Goal: Task Accomplishment & Management: Use online tool/utility

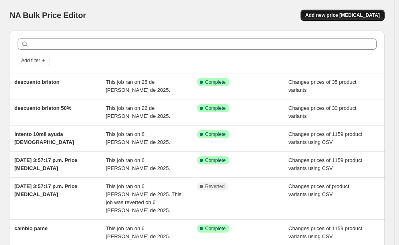
click at [336, 16] on span "Add new price [MEDICAL_DATA]" at bounding box center [343, 15] width 74 height 6
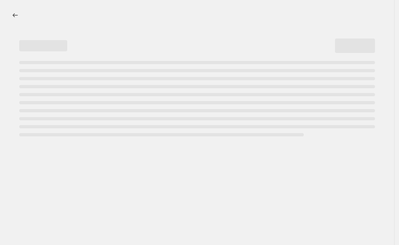
click at [336, 16] on div at bounding box center [203, 15] width 362 height 2
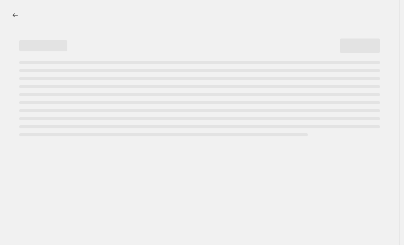
select select "percentage"
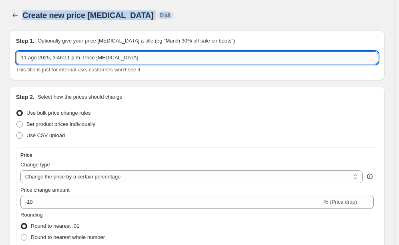
click at [77, 60] on input "11 ago 2025, 3:46:11 p.m. Price [MEDICAL_DATA]" at bounding box center [197, 57] width 362 height 13
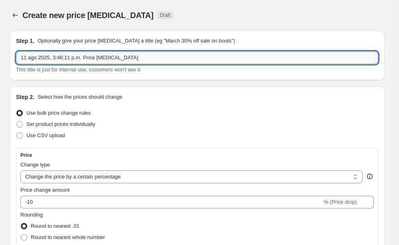
click at [77, 60] on input "11 ago 2025, 3:46:11 p.m. Price [MEDICAL_DATA]" at bounding box center [197, 57] width 362 height 13
click at [66, 60] on input "text" at bounding box center [197, 57] width 362 height 13
click at [66, 58] on input "text" at bounding box center [197, 57] width 362 height 13
type input "C"
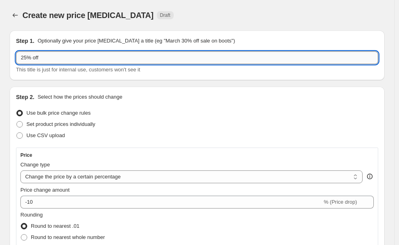
click at [28, 58] on input "25% off" at bounding box center [197, 57] width 362 height 13
click at [53, 57] on input "20% off" at bounding box center [197, 57] width 362 height 13
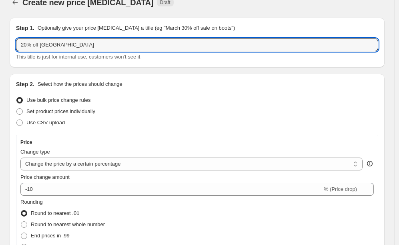
scroll to position [73, 0]
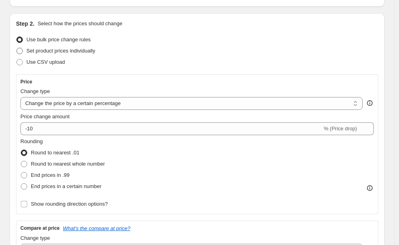
type input "20% off [GEOGRAPHIC_DATA]"
click at [18, 49] on span at bounding box center [19, 51] width 6 height 6
click at [17, 48] on input "Set product prices individually" at bounding box center [16, 48] width 0 height 0
radio input "true"
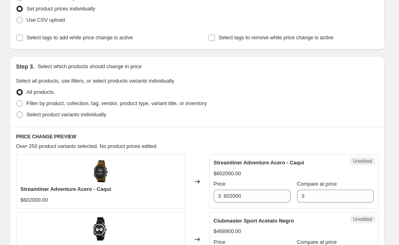
scroll to position [125, 0]
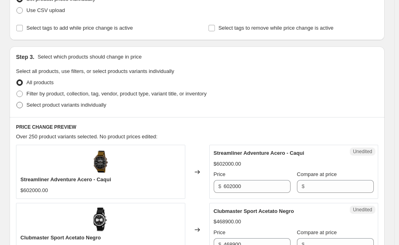
click at [26, 103] on label "Select product variants individually" at bounding box center [61, 104] width 90 height 11
click at [17, 102] on input "Select product variants individually" at bounding box center [16, 102] width 0 height 0
radio input "true"
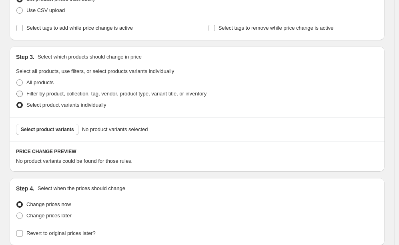
click at [26, 90] on span "Filter by product, collection, tag, vendor, product type, variant title, or inv…" at bounding box center [116, 94] width 180 height 8
click at [17, 91] on input "Filter by product, collection, tag, vendor, product type, variant title, or inv…" at bounding box center [16, 91] width 0 height 0
radio input "true"
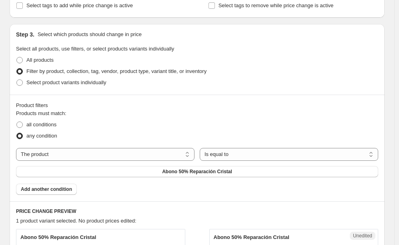
scroll to position [149, 0]
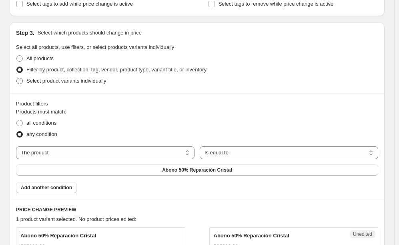
click at [33, 84] on span "Select product variants individually" at bounding box center [66, 81] width 80 height 6
click at [17, 78] on input "Select product variants individually" at bounding box center [16, 78] width 0 height 0
radio input "true"
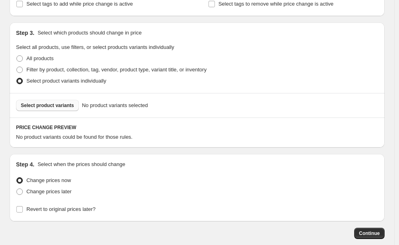
click at [52, 108] on span "Select product variants" at bounding box center [47, 105] width 53 height 6
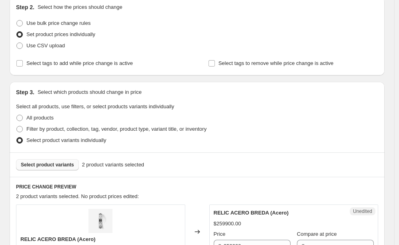
scroll to position [76, 0]
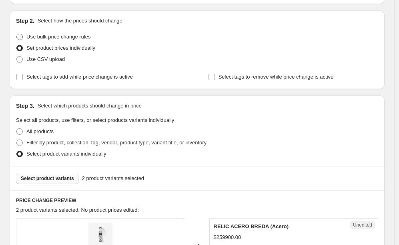
click at [33, 36] on span "Use bulk price change rules" at bounding box center [58, 37] width 64 height 6
click at [17, 34] on input "Use bulk price change rules" at bounding box center [16, 34] width 0 height 0
radio input "true"
select select "percentage"
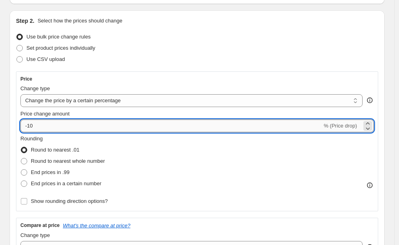
click at [65, 128] on input "-10" at bounding box center [171, 125] width 302 height 13
type input "-1"
type input "-20"
click at [92, 72] on div "Price Change type Change the price to a certain amount Change the price by a ce…" at bounding box center [197, 141] width 362 height 140
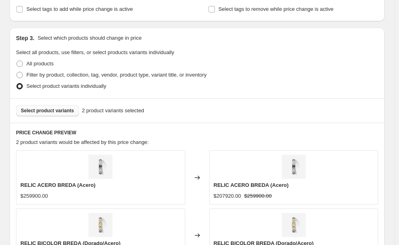
scroll to position [433, 0]
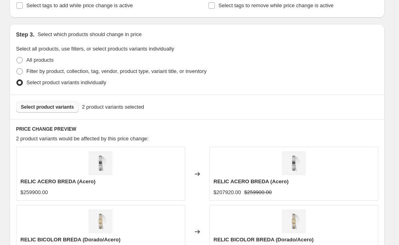
click at [42, 104] on span "Select product variants" at bounding box center [47, 107] width 53 height 6
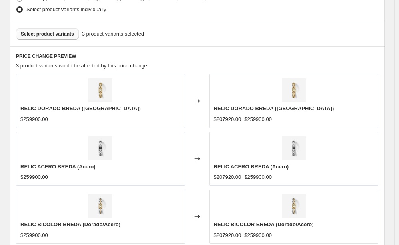
scroll to position [507, 0]
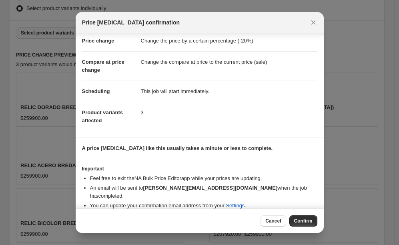
scroll to position [18, 0]
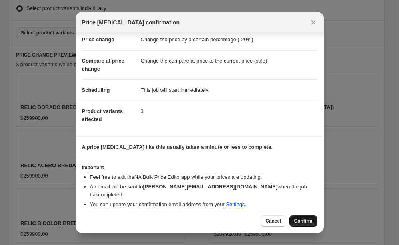
click at [313, 220] on button "Confirm" at bounding box center [304, 220] width 28 height 11
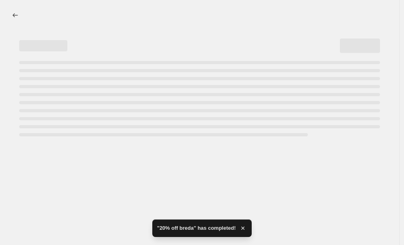
select select "percentage"
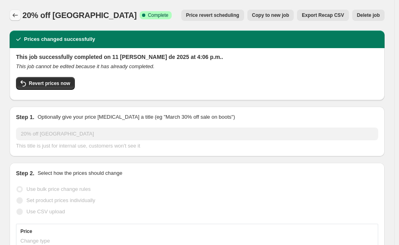
click at [12, 12] on icon "Price change jobs" at bounding box center [15, 15] width 8 height 8
